Goal: Contribute content

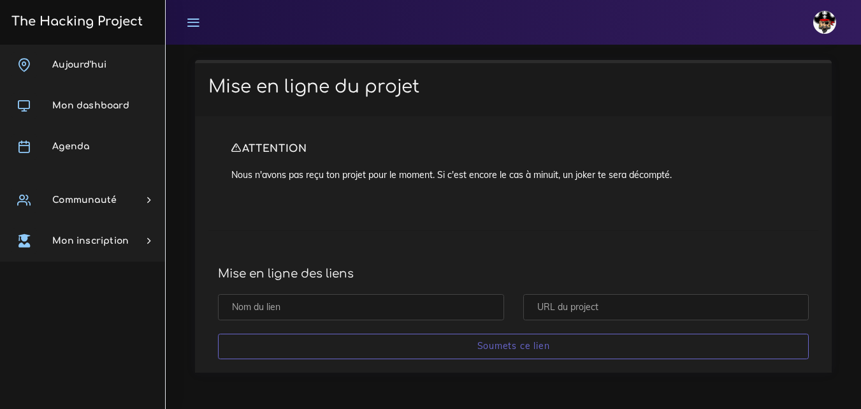
scroll to position [10385, 0]
click at [594, 303] on input "text" at bounding box center [666, 307] width 286 height 26
paste input "https://github.com/Cheche013/js-bases"
type input "https://github.com/Cheche013/js-bases"
click at [366, 303] on input "text" at bounding box center [361, 307] width 286 height 26
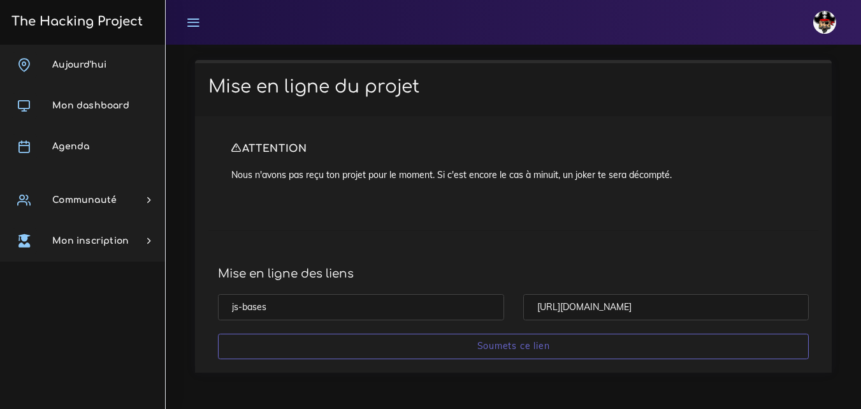
type input "js-bases"
click at [218, 333] on input "Soumets ce lien" at bounding box center [513, 346] width 591 height 26
